Goal: Task Accomplishment & Management: Manage account settings

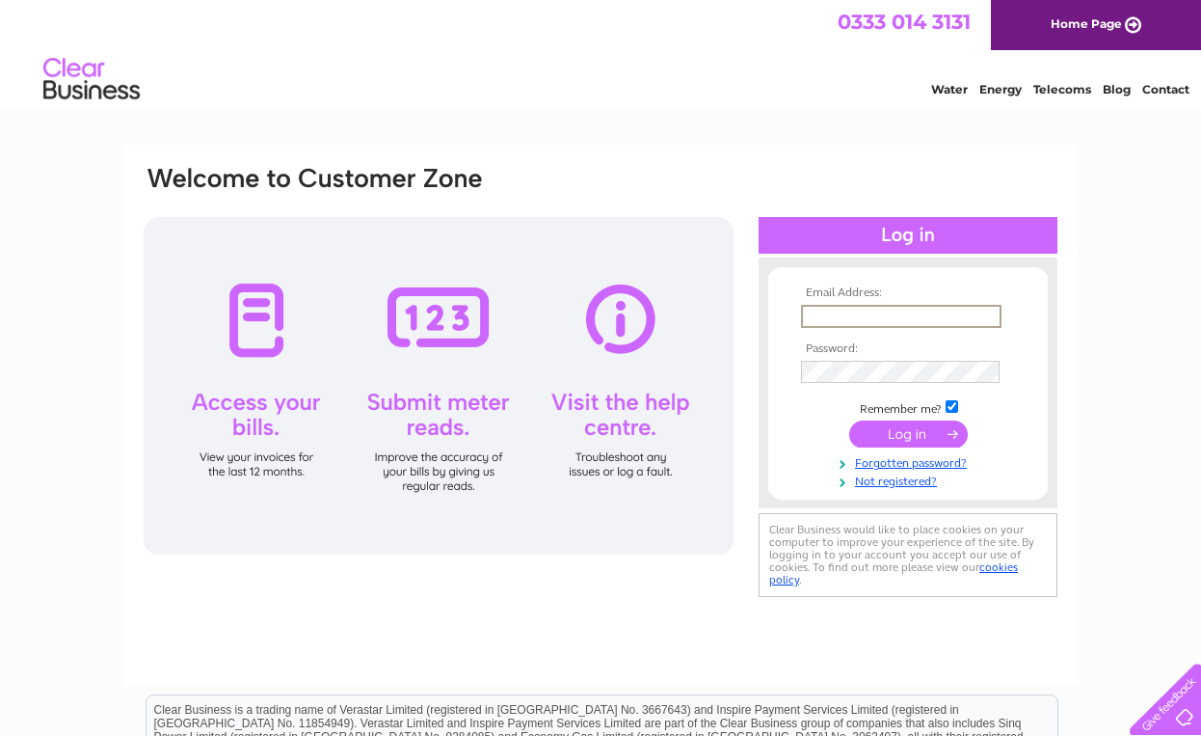
type input "[EMAIL_ADDRESS][DOMAIN_NAME]"
click at [908, 432] on input "submit" at bounding box center [908, 433] width 119 height 27
click at [900, 430] on input "submit" at bounding box center [908, 431] width 119 height 27
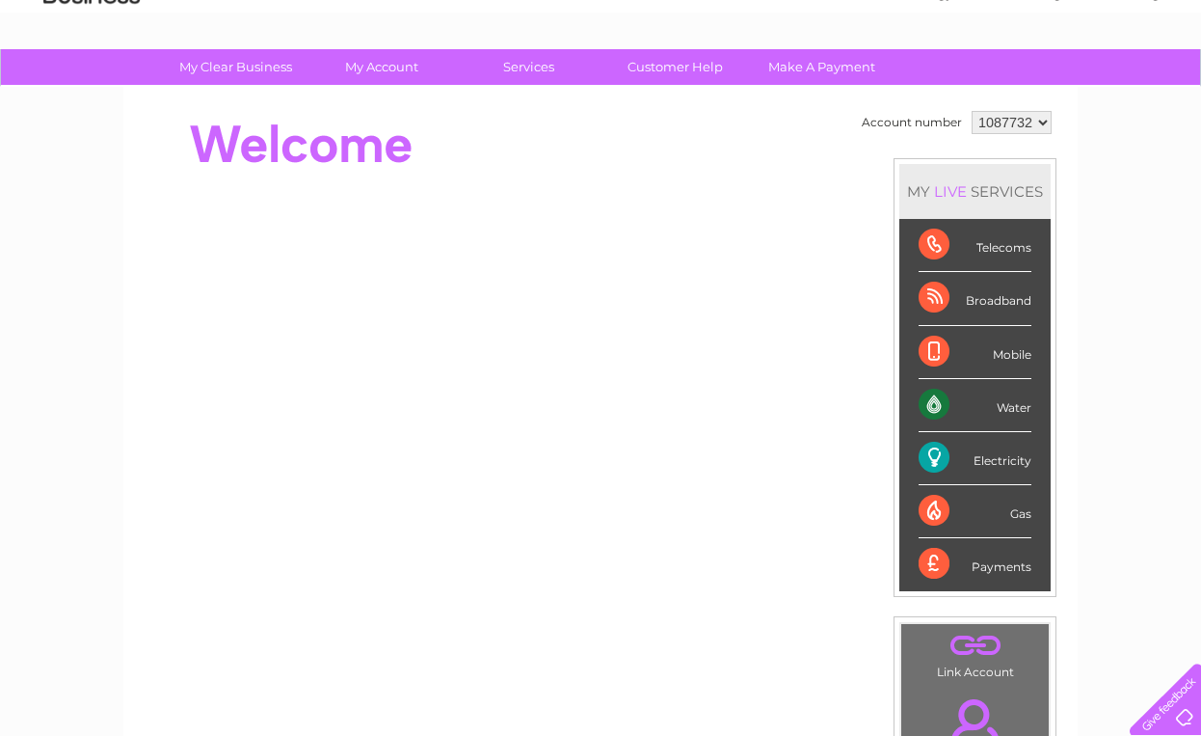
scroll to position [80, 0]
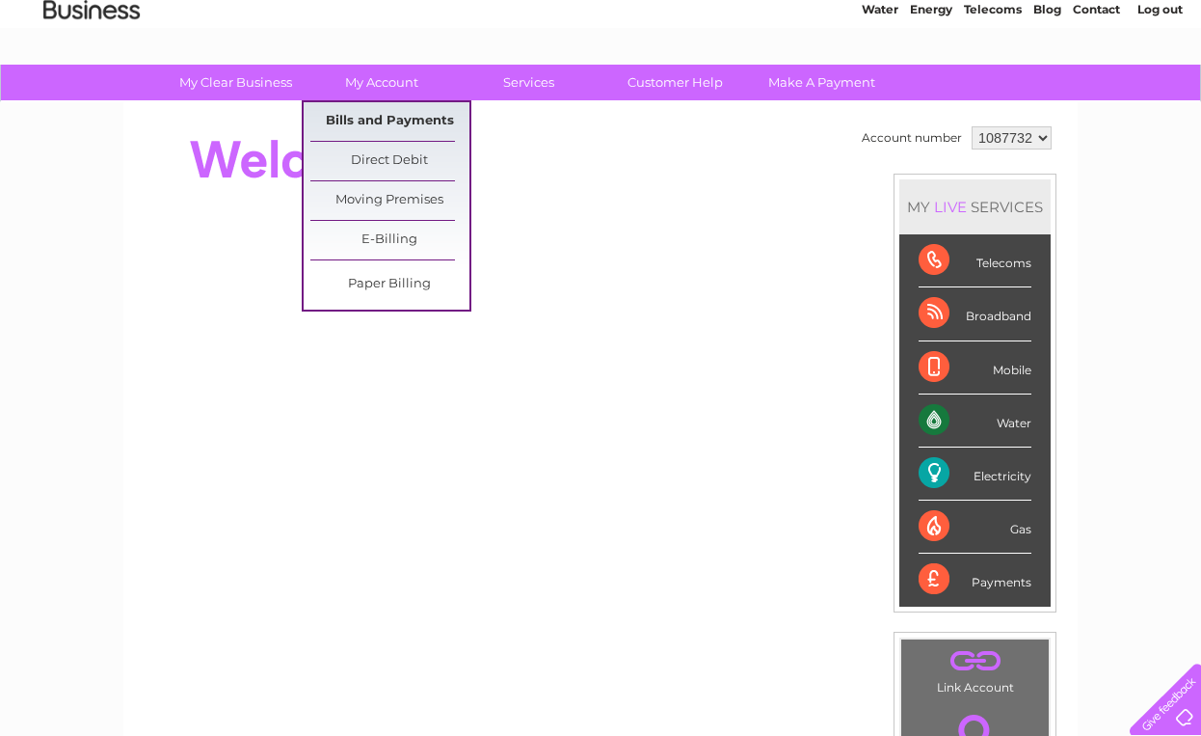
click at [381, 115] on link "Bills and Payments" at bounding box center [389, 121] width 159 height 39
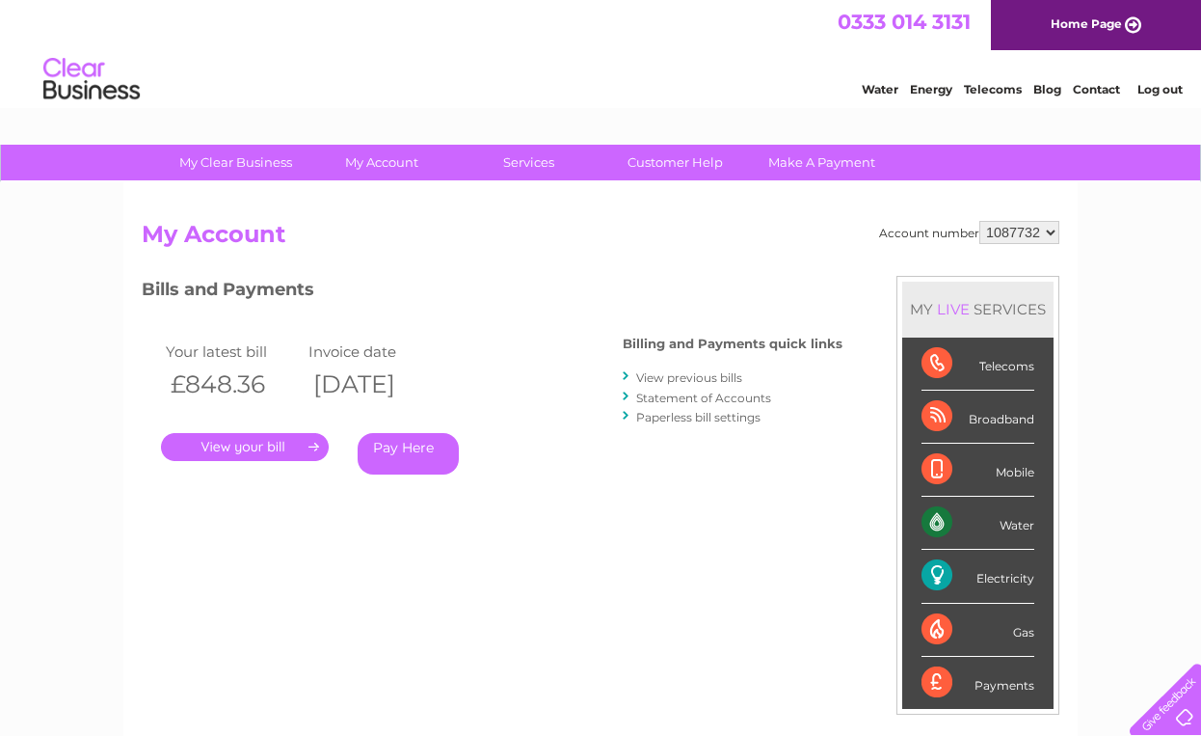
click at [233, 440] on link "." at bounding box center [245, 447] width 168 height 28
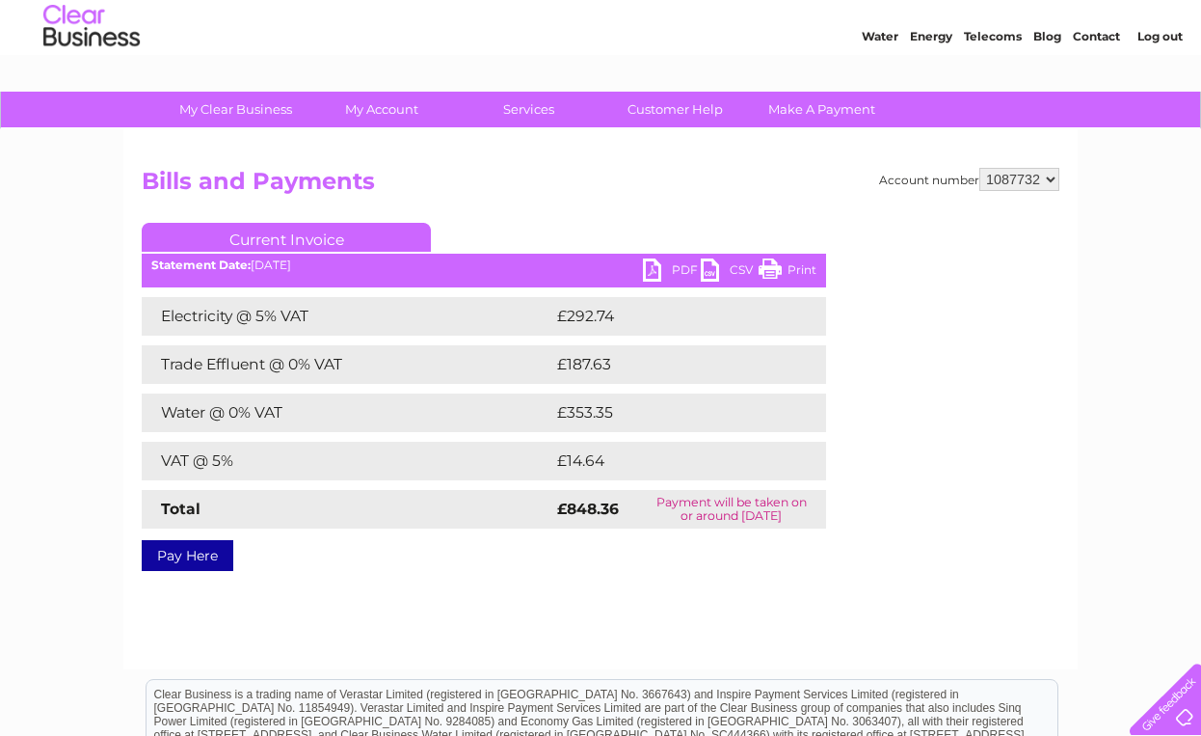
scroll to position [54, 0]
click at [651, 262] on link "PDF" at bounding box center [672, 271] width 58 height 28
